Goal: Use online tool/utility: Utilize a website feature to perform a specific function

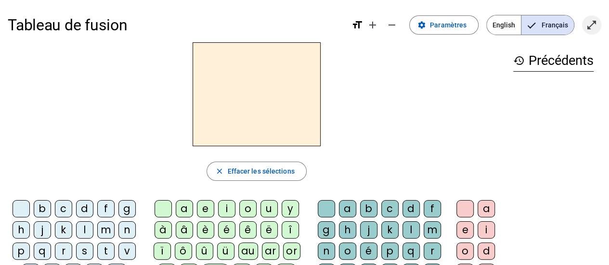
click at [592, 22] on mat-icon "open_in_full" at bounding box center [592, 25] width 12 height 12
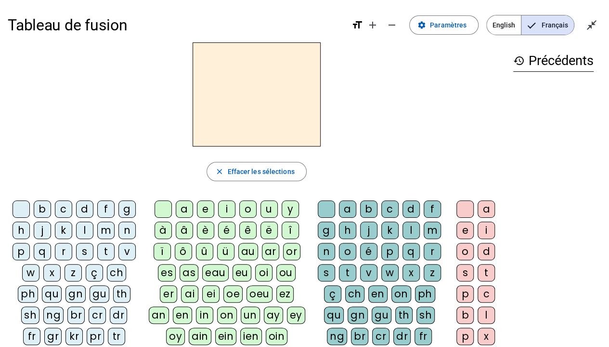
click at [54, 265] on div "qu" at bounding box center [52, 293] width 20 height 17
click at [227, 211] on div "i" at bounding box center [226, 208] width 17 height 17
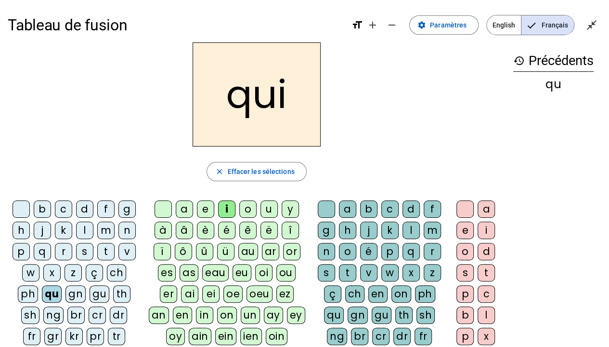
click at [82, 254] on div "s" at bounding box center [84, 251] width 17 height 17
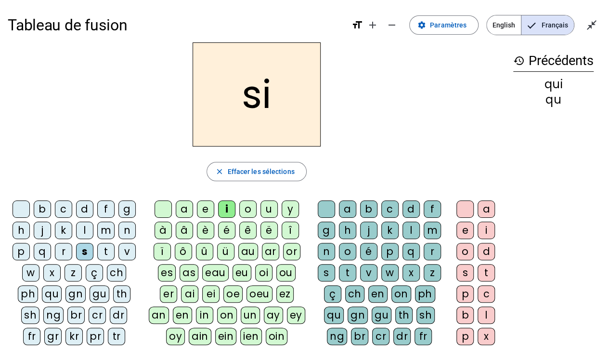
click at [129, 227] on div "n" at bounding box center [126, 229] width 17 height 17
click at [204, 206] on div "e" at bounding box center [205, 208] width 17 height 17
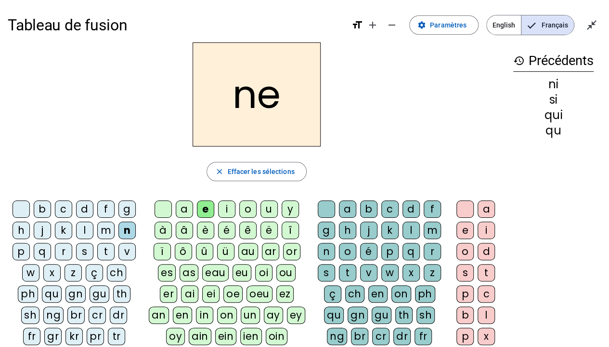
click at [85, 248] on div "s" at bounding box center [84, 251] width 17 height 17
click at [112, 247] on div "t" at bounding box center [105, 251] width 17 height 17
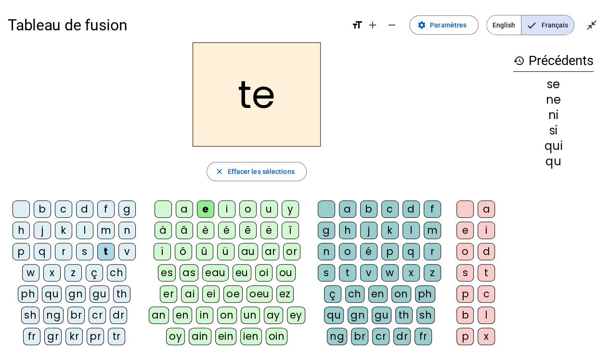
click at [84, 207] on div "d" at bounding box center [84, 208] width 17 height 17
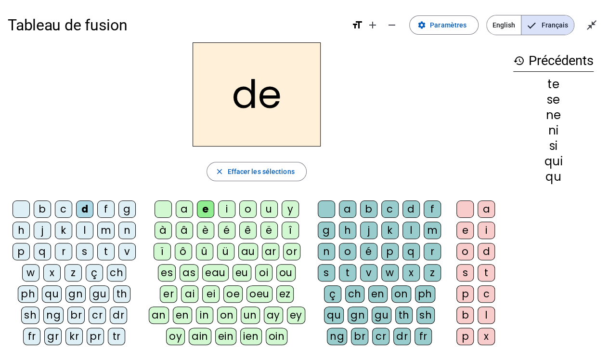
click at [263, 203] on div "u" at bounding box center [268, 208] width 17 height 17
click at [86, 249] on div "s" at bounding box center [84, 251] width 17 height 17
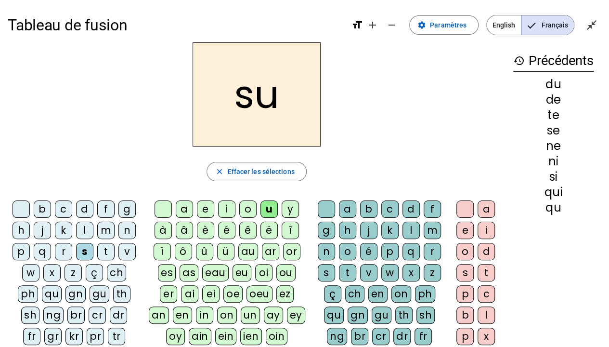
click at [87, 226] on div "l" at bounding box center [84, 229] width 17 height 17
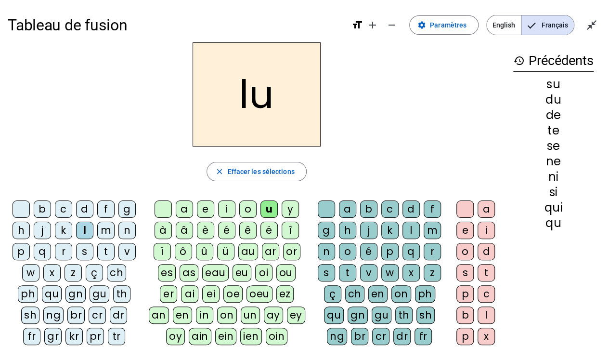
click at [102, 249] on div "t" at bounding box center [105, 251] width 17 height 17
click at [188, 207] on div "a" at bounding box center [184, 208] width 17 height 17
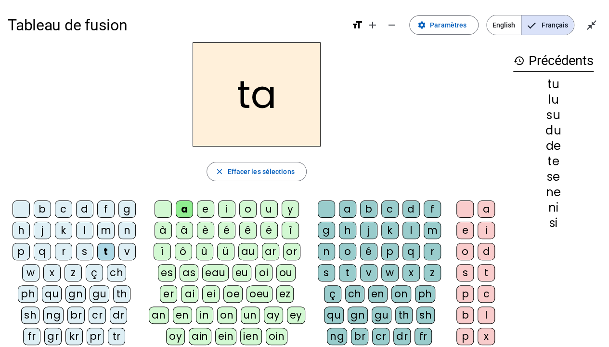
click at [88, 246] on div "s" at bounding box center [84, 251] width 17 height 17
click at [104, 250] on div "t" at bounding box center [105, 251] width 17 height 17
click at [108, 229] on div "m" at bounding box center [105, 229] width 17 height 17
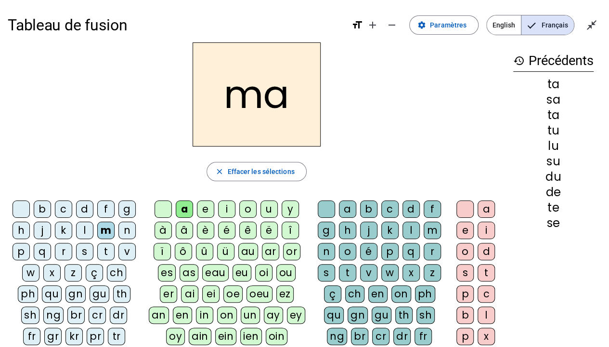
click at [209, 208] on div "e" at bounding box center [205, 208] width 17 height 17
click at [85, 206] on div "d" at bounding box center [84, 208] width 17 height 17
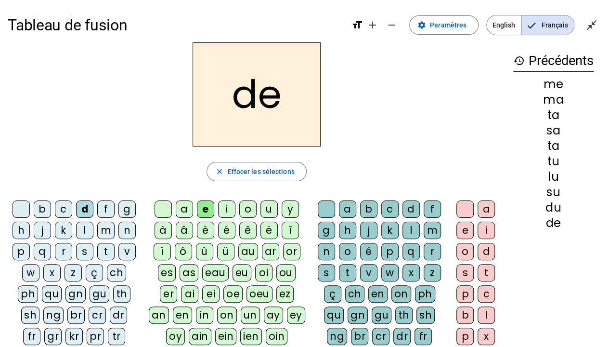
click at [291, 34] on h1 "Tableau de fusion" at bounding box center [176, 25] width 336 height 31
